Goal: Information Seeking & Learning: Learn about a topic

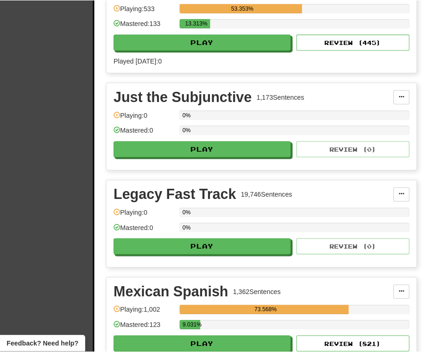
scroll to position [1854, 0]
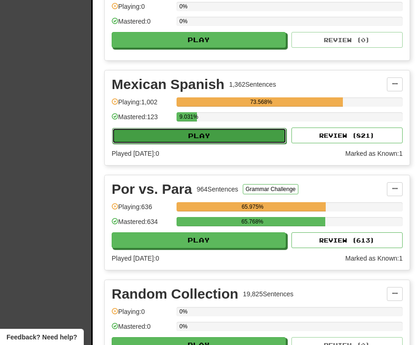
click at [216, 143] on button "Play" at bounding box center [199, 136] width 174 height 16
select select "**"
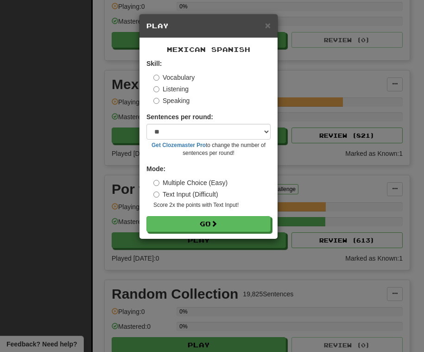
click at [186, 88] on label "Listening" at bounding box center [170, 88] width 35 height 9
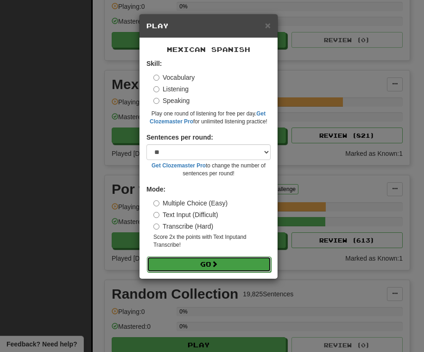
click at [220, 267] on button "Go" at bounding box center [209, 264] width 124 height 16
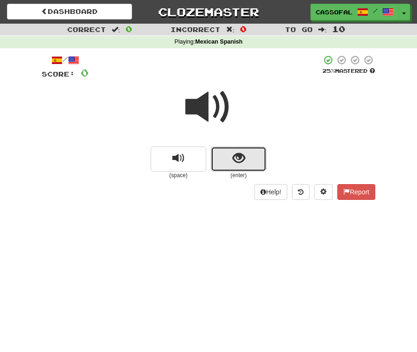
click at [241, 153] on span "show sentence" at bounding box center [239, 158] width 13 height 13
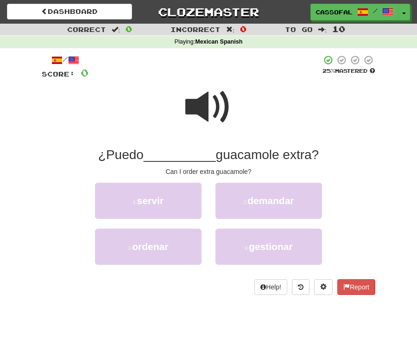
click at [216, 109] on span at bounding box center [208, 107] width 46 height 46
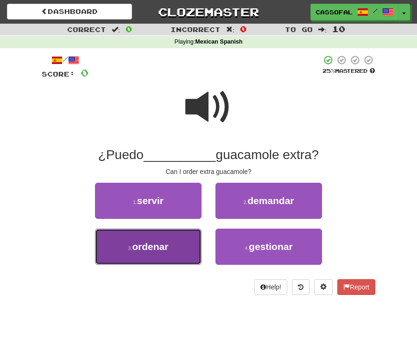
click at [172, 245] on button "3 . ordenar" at bounding box center [148, 246] width 107 height 36
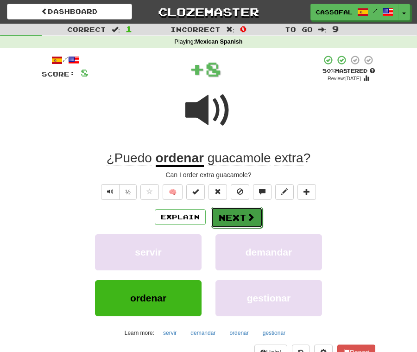
click at [218, 217] on button "Next" at bounding box center [237, 217] width 52 height 21
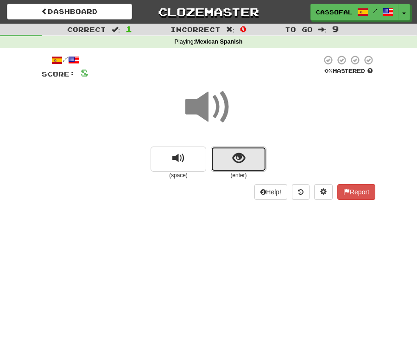
click at [230, 158] on button "show sentence" at bounding box center [239, 158] width 56 height 25
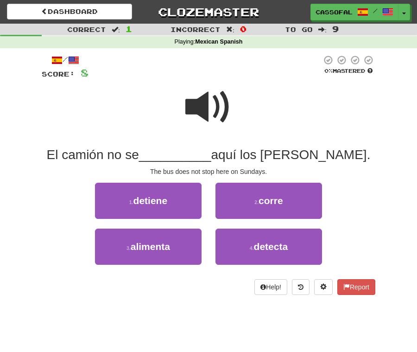
click at [199, 116] on span at bounding box center [208, 107] width 46 height 46
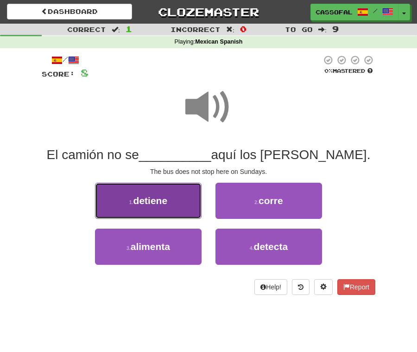
click at [175, 203] on button "1 . detiene" at bounding box center [148, 201] width 107 height 36
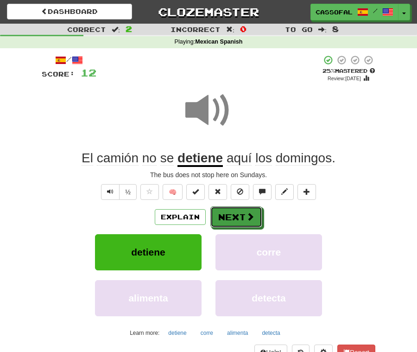
click at [229, 210] on button "Next" at bounding box center [236, 216] width 52 height 21
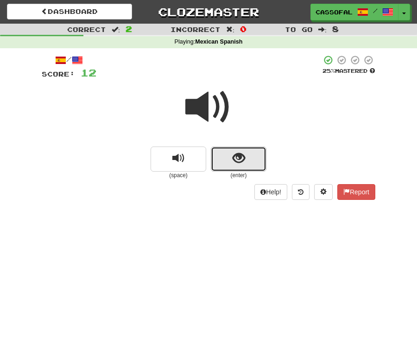
click at [253, 164] on button "show sentence" at bounding box center [239, 158] width 56 height 25
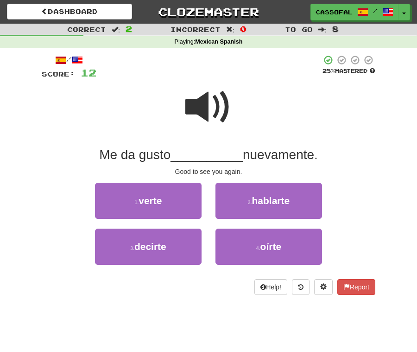
click at [189, 95] on span at bounding box center [208, 107] width 46 height 46
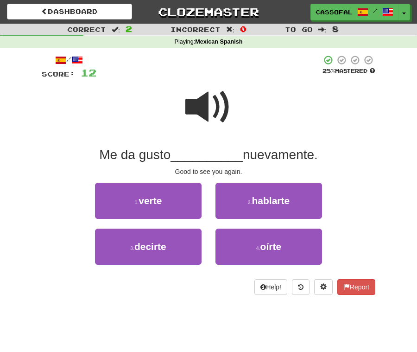
click at [193, 113] on span at bounding box center [208, 107] width 46 height 46
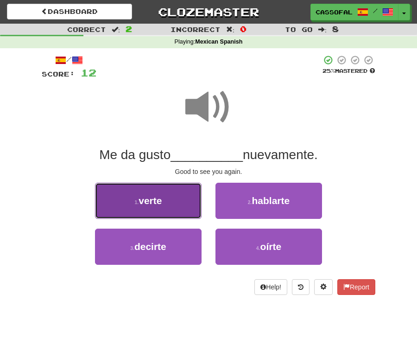
click at [167, 206] on button "1 . verte" at bounding box center [148, 201] width 107 height 36
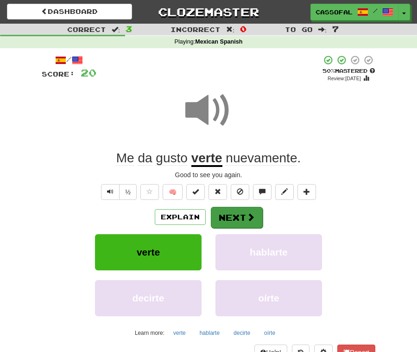
click at [249, 229] on div "Explain Next verte hablarte decirte oírte Learn more: verte hablarte decirte oí…" at bounding box center [209, 272] width 334 height 133
click at [248, 221] on span at bounding box center [251, 217] width 8 height 8
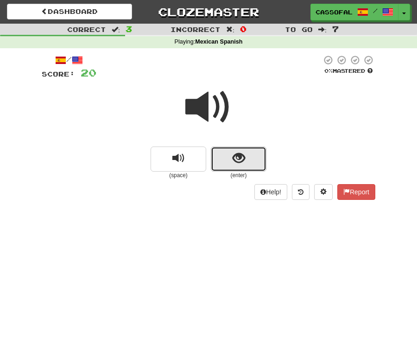
click at [230, 153] on button "show sentence" at bounding box center [239, 158] width 56 height 25
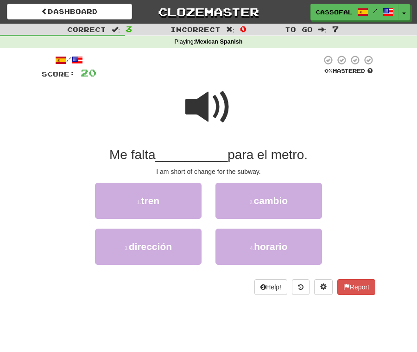
click at [209, 107] on span at bounding box center [208, 107] width 46 height 46
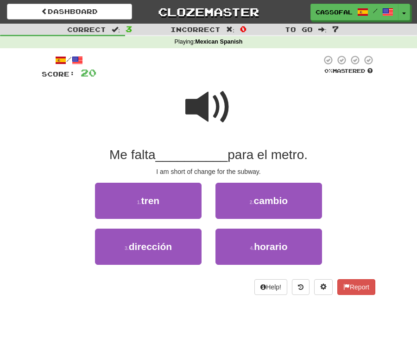
click at [217, 108] on span at bounding box center [208, 107] width 46 height 46
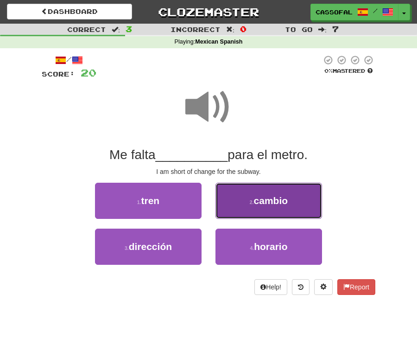
click at [263, 214] on button "2 . cambio" at bounding box center [269, 201] width 107 height 36
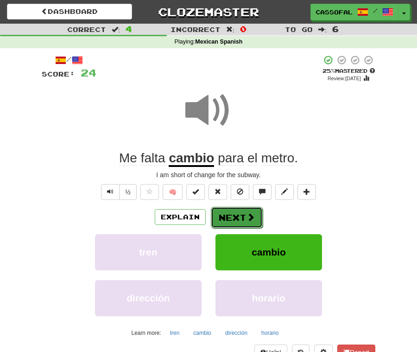
click at [248, 207] on button "Next" at bounding box center [237, 217] width 52 height 21
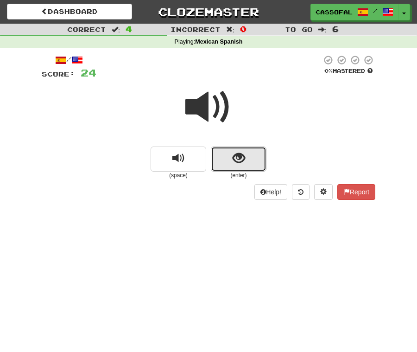
click at [225, 162] on button "show sentence" at bounding box center [239, 158] width 56 height 25
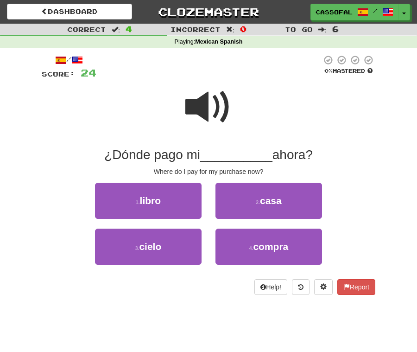
click at [225, 107] on span at bounding box center [208, 107] width 46 height 46
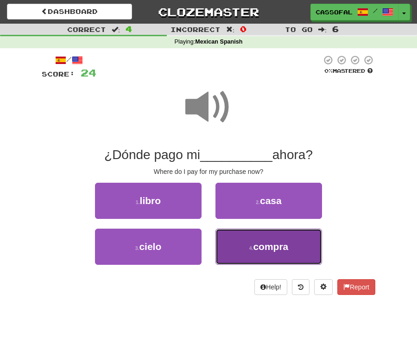
click at [255, 254] on button "4 . compra" at bounding box center [269, 246] width 107 height 36
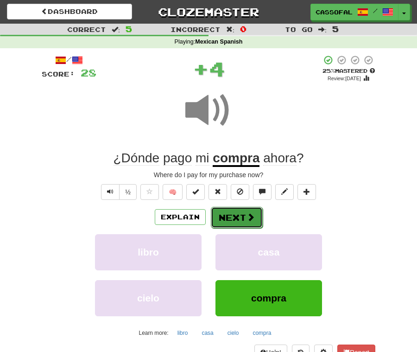
click at [229, 218] on button "Next" at bounding box center [237, 217] width 52 height 21
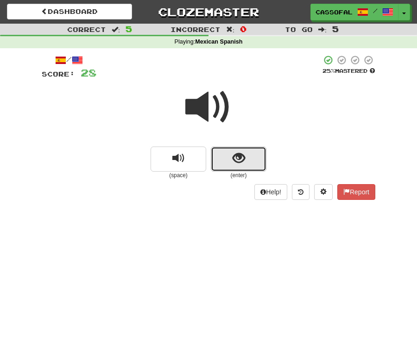
click at [251, 165] on button "show sentence" at bounding box center [239, 158] width 56 height 25
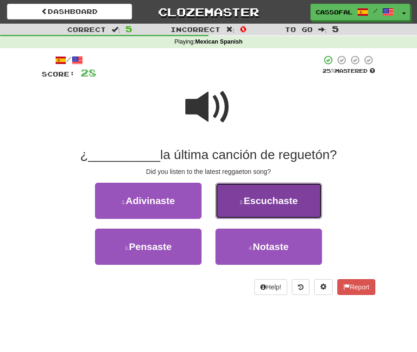
click at [265, 205] on span "Escuchaste" at bounding box center [271, 200] width 54 height 11
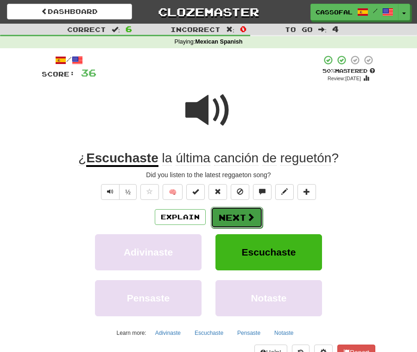
drag, startPoint x: 242, startPoint y: 214, endPoint x: 242, endPoint y: 219, distance: 5.1
click at [242, 219] on button "Next" at bounding box center [237, 217] width 52 height 21
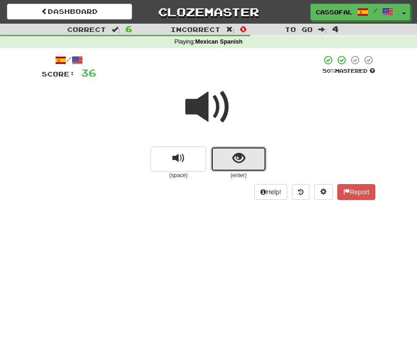
click at [242, 166] on button "show sentence" at bounding box center [239, 158] width 56 height 25
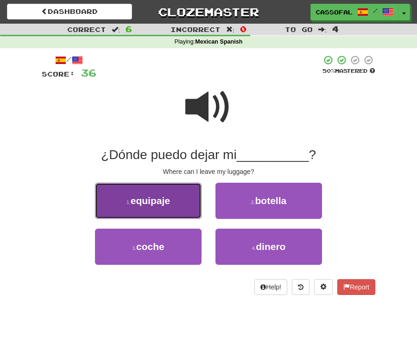
click at [157, 207] on button "1 . equipaje" at bounding box center [148, 201] width 107 height 36
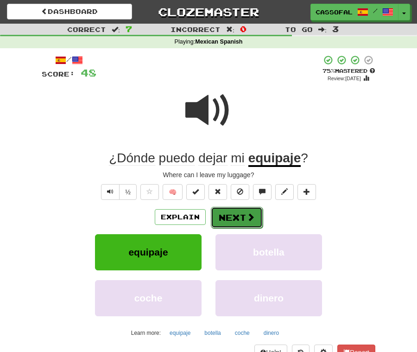
click at [237, 220] on button "Next" at bounding box center [237, 217] width 52 height 21
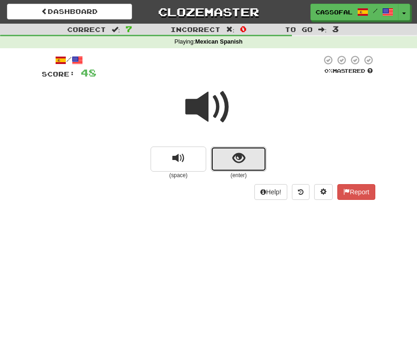
click at [260, 162] on button "show sentence" at bounding box center [239, 158] width 56 height 25
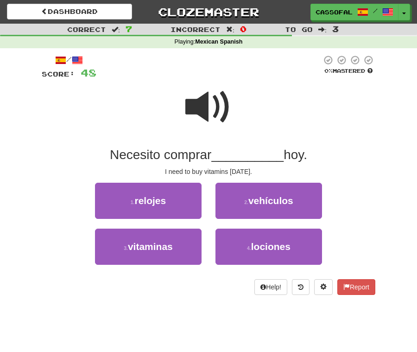
click at [194, 107] on span at bounding box center [208, 107] width 46 height 46
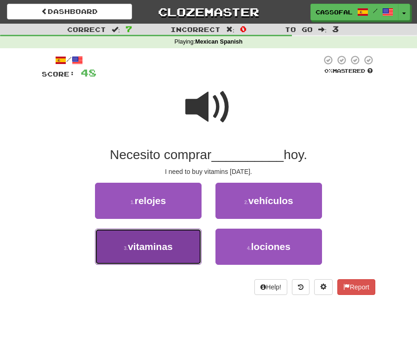
click at [181, 245] on button "3 . vitaminas" at bounding box center [148, 246] width 107 height 36
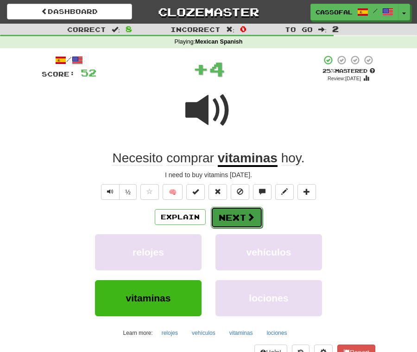
click at [258, 222] on button "Next" at bounding box center [237, 217] width 52 height 21
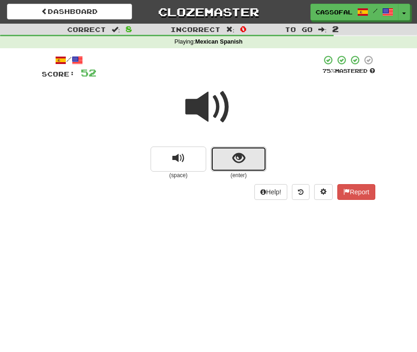
click at [234, 154] on span "show sentence" at bounding box center [239, 158] width 13 height 13
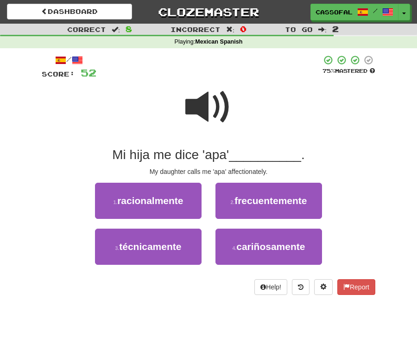
click at [202, 100] on span at bounding box center [208, 107] width 46 height 46
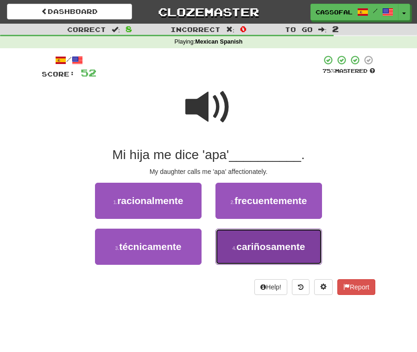
click at [260, 248] on span "cariñosamente" at bounding box center [270, 246] width 69 height 11
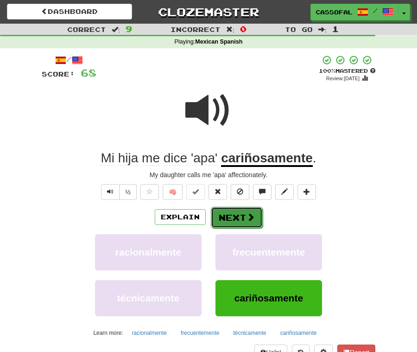
click at [230, 211] on button "Next" at bounding box center [237, 217] width 52 height 21
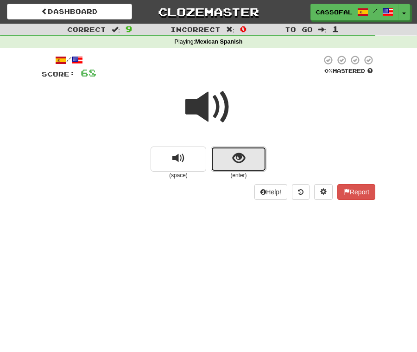
click at [225, 161] on button "show sentence" at bounding box center [239, 158] width 56 height 25
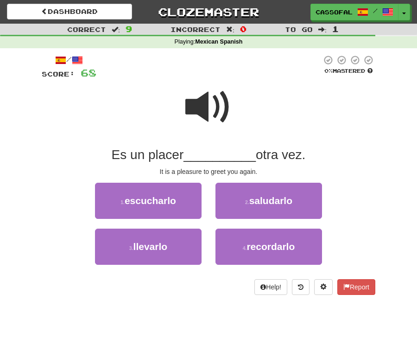
click at [205, 102] on span at bounding box center [208, 107] width 46 height 46
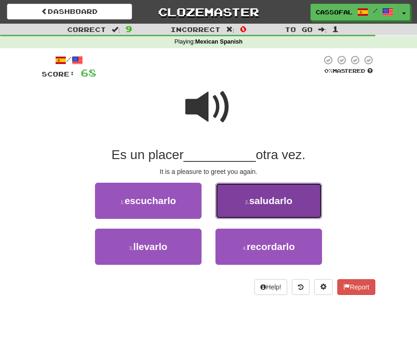
click at [245, 210] on button "2 . saludarlo" at bounding box center [269, 201] width 107 height 36
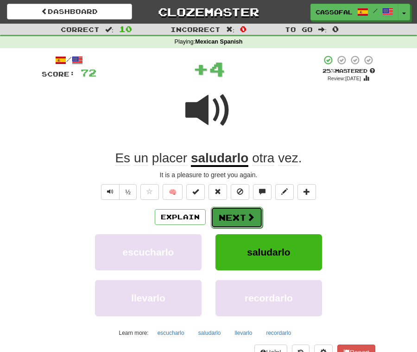
click at [240, 210] on button "Next" at bounding box center [237, 217] width 52 height 21
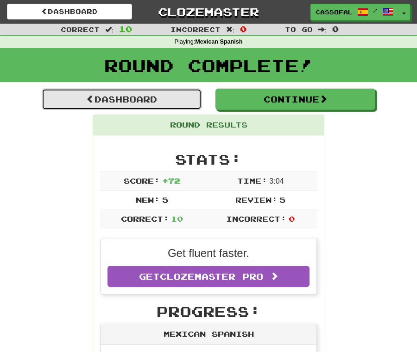
click at [181, 106] on link "Dashboard" at bounding box center [122, 99] width 160 height 21
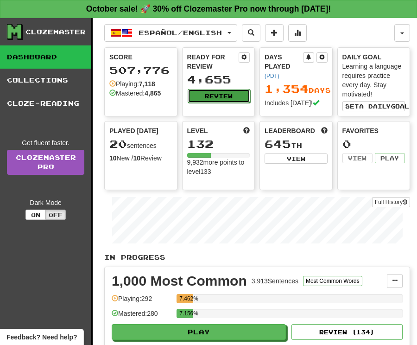
click at [196, 93] on button "Review" at bounding box center [219, 96] width 63 height 14
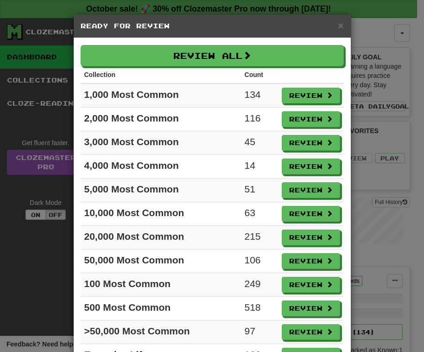
scroll to position [188, 0]
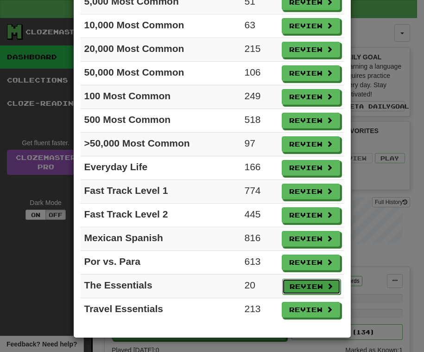
click at [327, 283] on span at bounding box center [330, 286] width 6 height 6
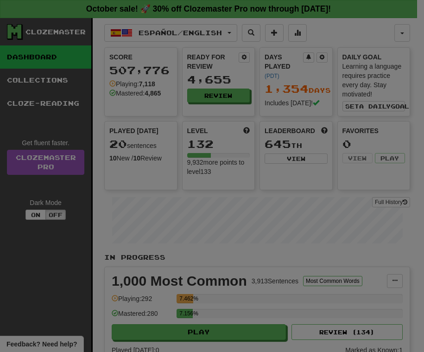
select select "**"
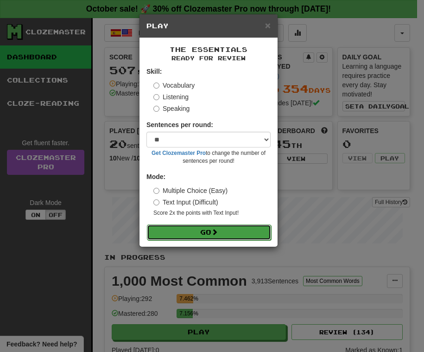
click at [218, 230] on span at bounding box center [214, 231] width 6 height 6
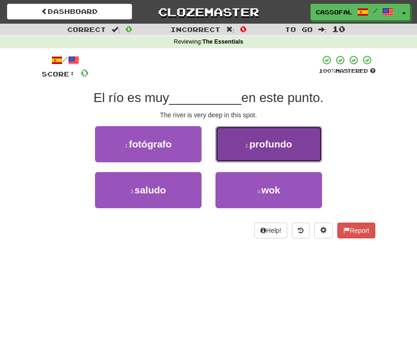
click at [305, 142] on button "2 . profundo" at bounding box center [269, 144] width 107 height 36
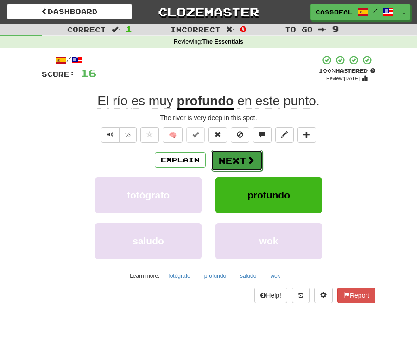
click at [240, 156] on button "Next" at bounding box center [237, 160] width 52 height 21
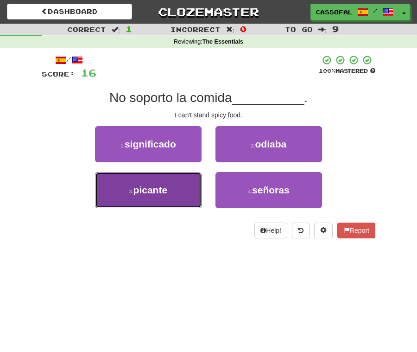
click at [185, 182] on button "3 . picante" at bounding box center [148, 190] width 107 height 36
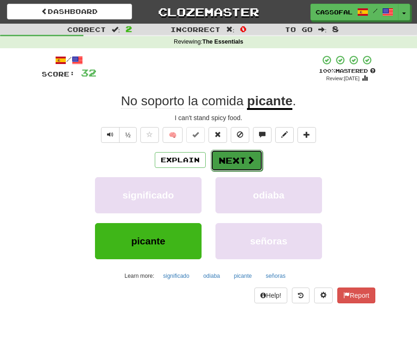
click at [247, 150] on button "Next" at bounding box center [237, 160] width 52 height 21
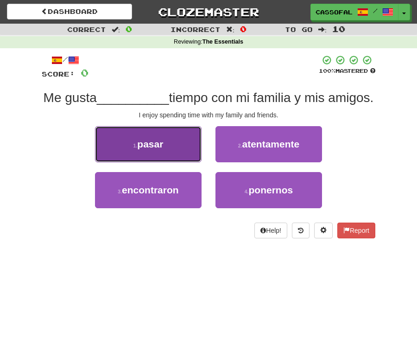
click at [124, 155] on button "1 . pasar" at bounding box center [148, 144] width 107 height 36
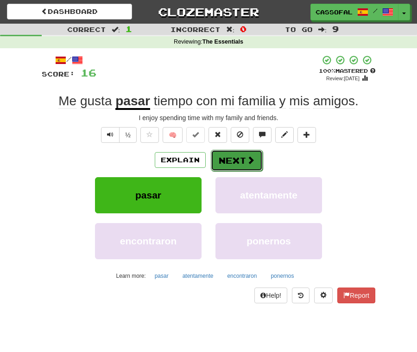
click at [255, 152] on button "Next" at bounding box center [237, 160] width 52 height 21
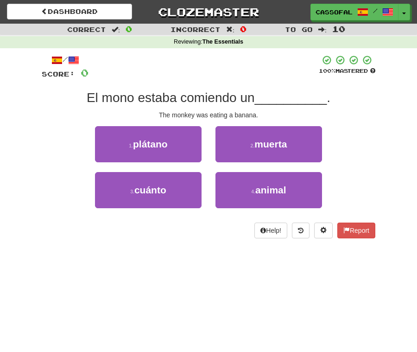
click at [129, 125] on div "/ Score: 0 100 % Mastered El mono estaba comiendo un __________ . The monkey wa…" at bounding box center [209, 147] width 334 height 184
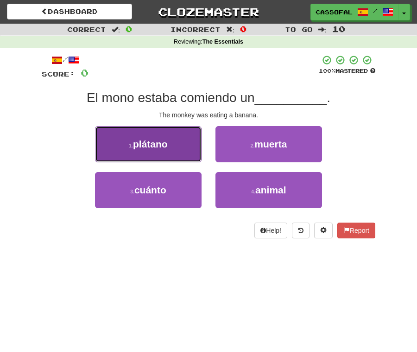
click at [129, 128] on button "1 . plátano" at bounding box center [148, 144] width 107 height 36
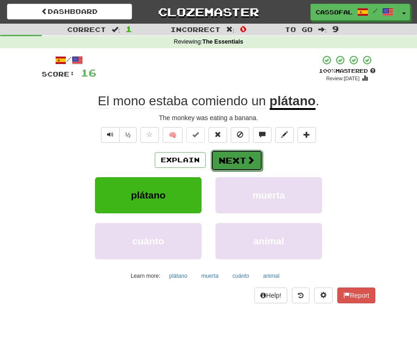
click at [227, 151] on button "Next" at bounding box center [237, 160] width 52 height 21
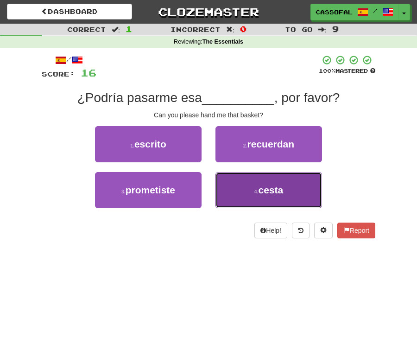
click at [265, 192] on span "cesta" at bounding box center [270, 189] width 25 height 11
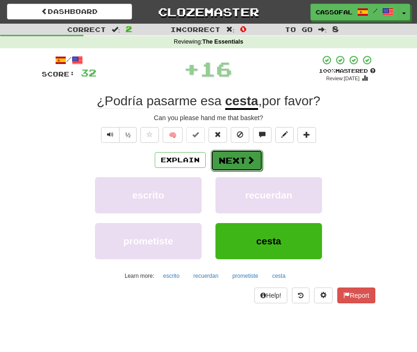
click at [225, 153] on button "Next" at bounding box center [237, 160] width 52 height 21
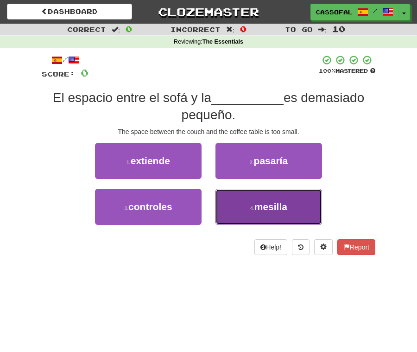
click at [278, 214] on button "4 . mesilla" at bounding box center [269, 207] width 107 height 36
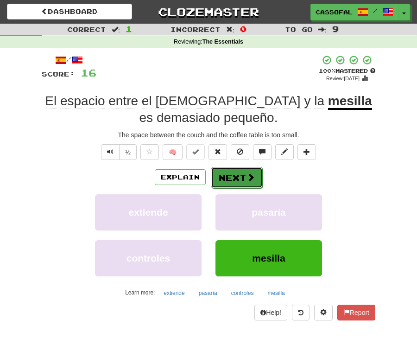
click at [239, 168] on button "Next" at bounding box center [237, 177] width 52 height 21
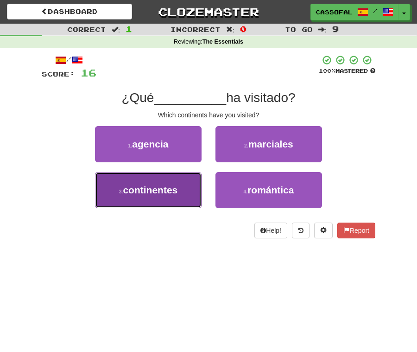
click at [121, 201] on button "3 . continentes" at bounding box center [148, 190] width 107 height 36
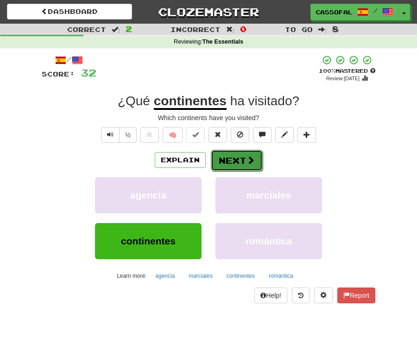
click at [238, 162] on button "Next" at bounding box center [237, 160] width 52 height 21
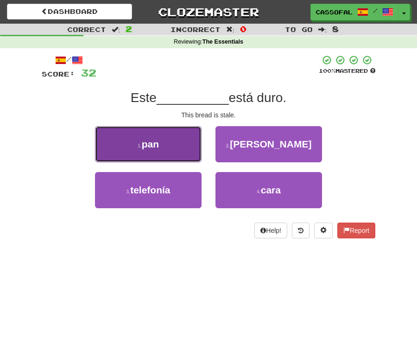
click at [158, 137] on button "1 . pan" at bounding box center [148, 144] width 107 height 36
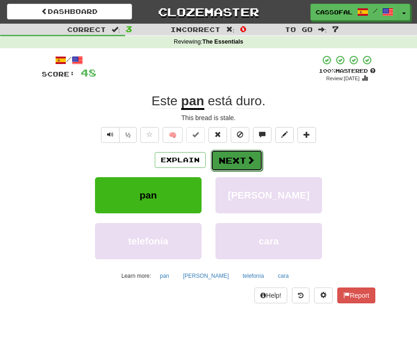
click at [243, 152] on button "Next" at bounding box center [237, 160] width 52 height 21
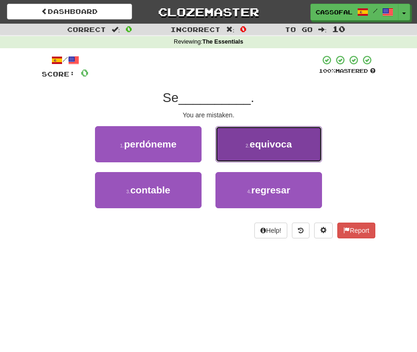
click at [309, 129] on button "2 . equivoca" at bounding box center [269, 144] width 107 height 36
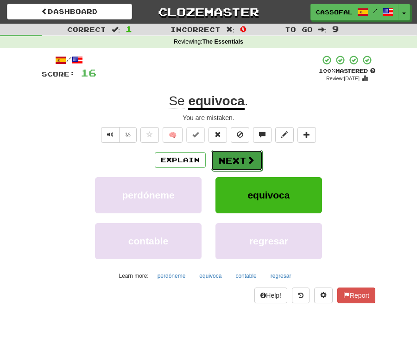
click at [224, 151] on button "Next" at bounding box center [237, 160] width 52 height 21
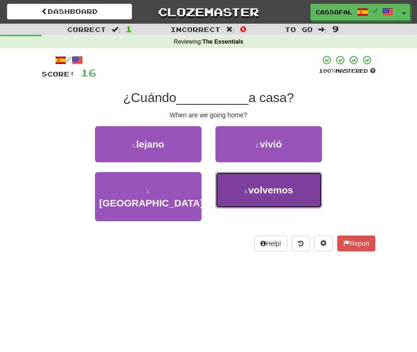
click at [304, 186] on button "4 . volvemos" at bounding box center [269, 190] width 107 height 36
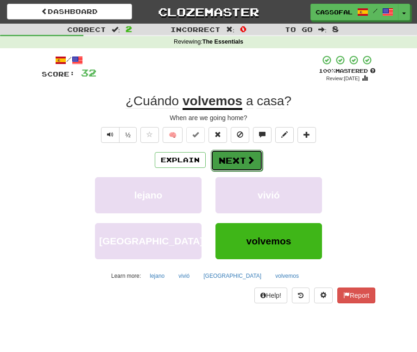
click at [245, 153] on button "Next" at bounding box center [237, 160] width 52 height 21
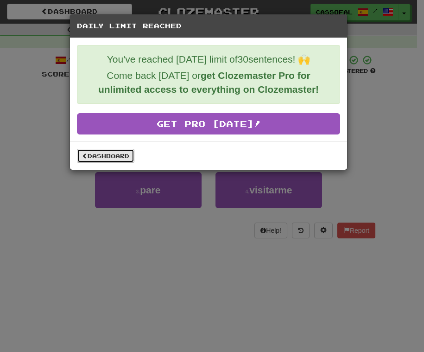
click at [80, 151] on link "Dashboard" at bounding box center [105, 156] width 57 height 14
